Goal: Navigation & Orientation: Go to known website

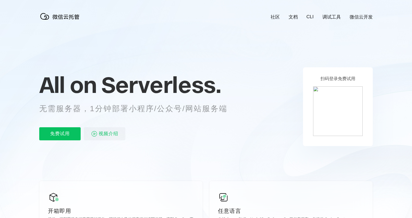
scroll to position [0, 970]
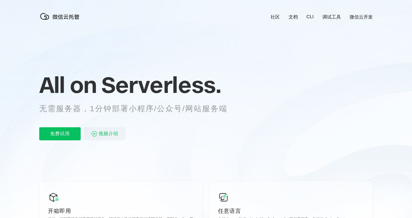
scroll to position [0, 970]
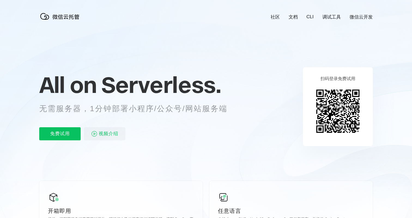
scroll to position [0, 970]
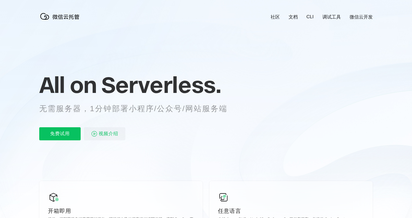
scroll to position [0, 970]
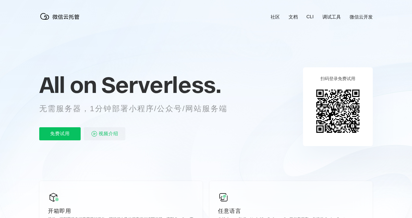
scroll to position [0, 970]
